Goal: Task Accomplishment & Management: Manage account settings

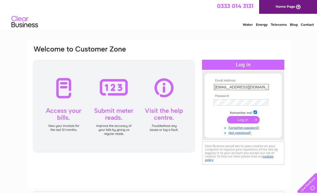
type input "[EMAIL_ADDRESS][DOMAIN_NAME]"
click at [243, 123] on input "submit" at bounding box center [243, 119] width 33 height 7
